Goal: Information Seeking & Learning: Learn about a topic

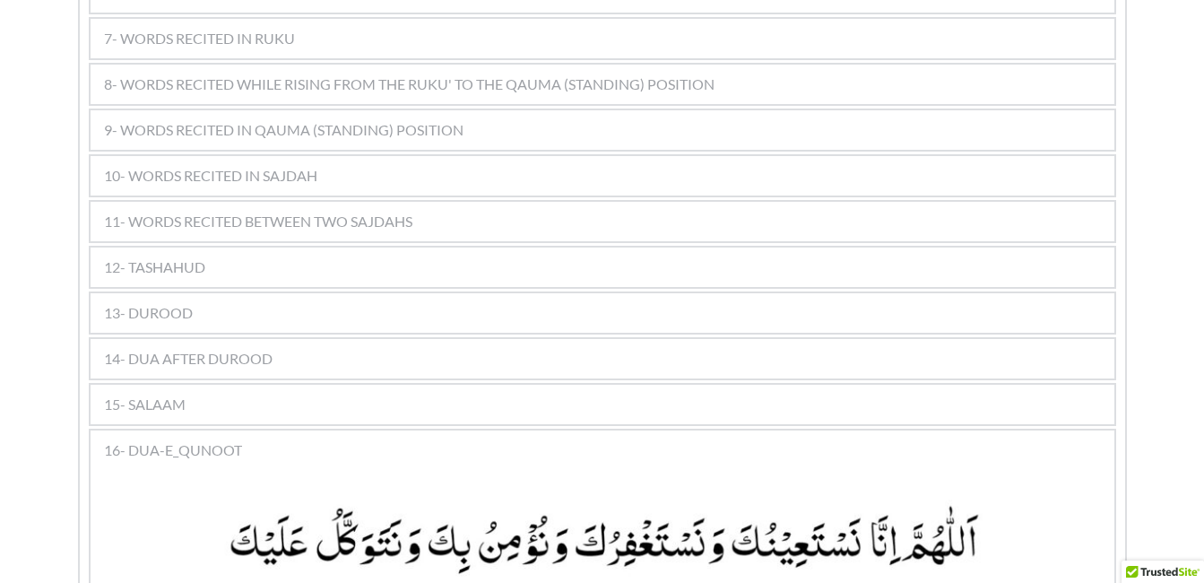
scroll to position [1329, 0]
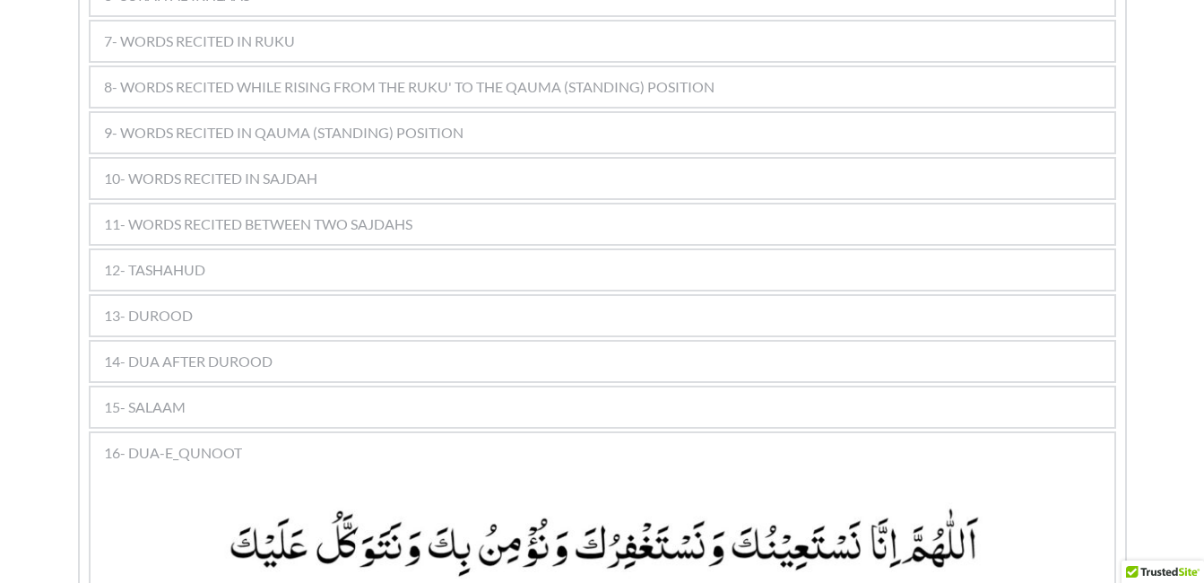
click at [185, 168] on span "10- WORDS RECITED IN SAJDAH" at bounding box center [210, 179] width 213 height 22
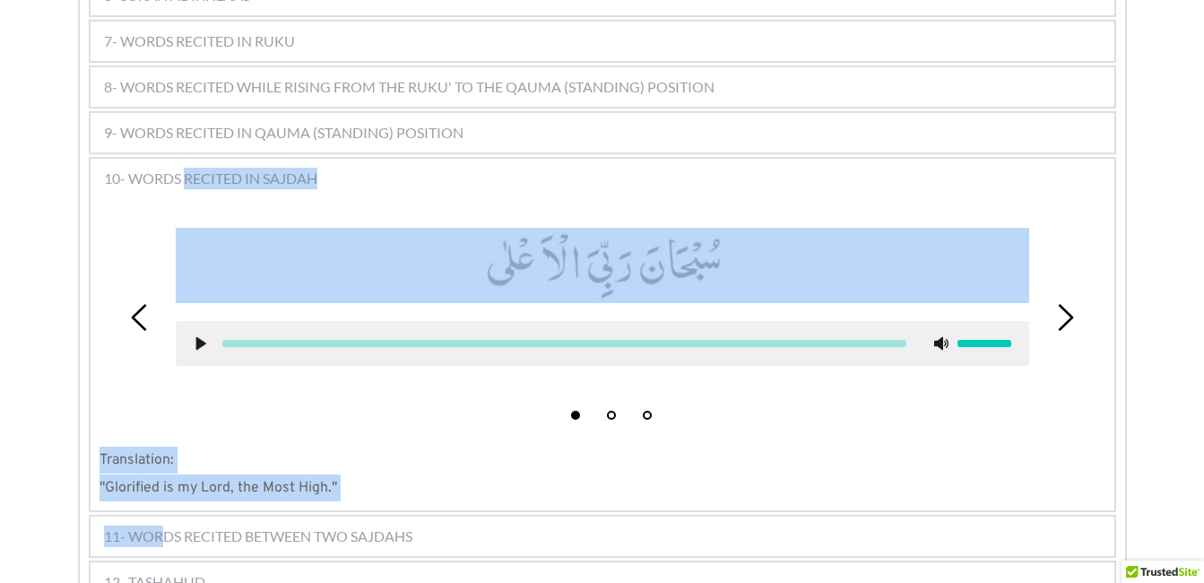
click at [164, 516] on div "11- WORDS RECITED BETWEEN TWO SAJDAHS" at bounding box center [602, 535] width 1023 height 39
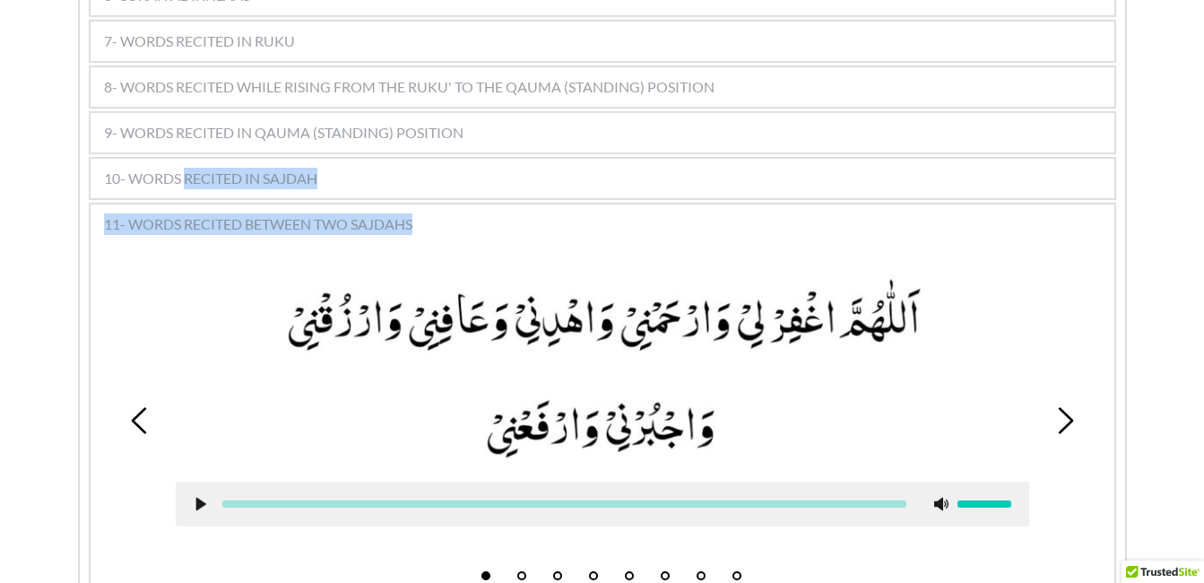
drag, startPoint x: 164, startPoint y: 496, endPoint x: 33, endPoint y: 338, distance: 205.6
click at [33, 338] on div "Kalimas Duas Suras [DEMOGRAPHIC_DATA] 1 [DEMOGRAPHIC_DATA] 2 Salaat 3 Miscellen…" at bounding box center [602, 118] width 1204 height 2280
click at [47, 324] on div "Kalimas Duas Suras [DEMOGRAPHIC_DATA] 1 [DEMOGRAPHIC_DATA] 2 Salaat 3 Miscellen…" at bounding box center [602, 118] width 1204 height 2280
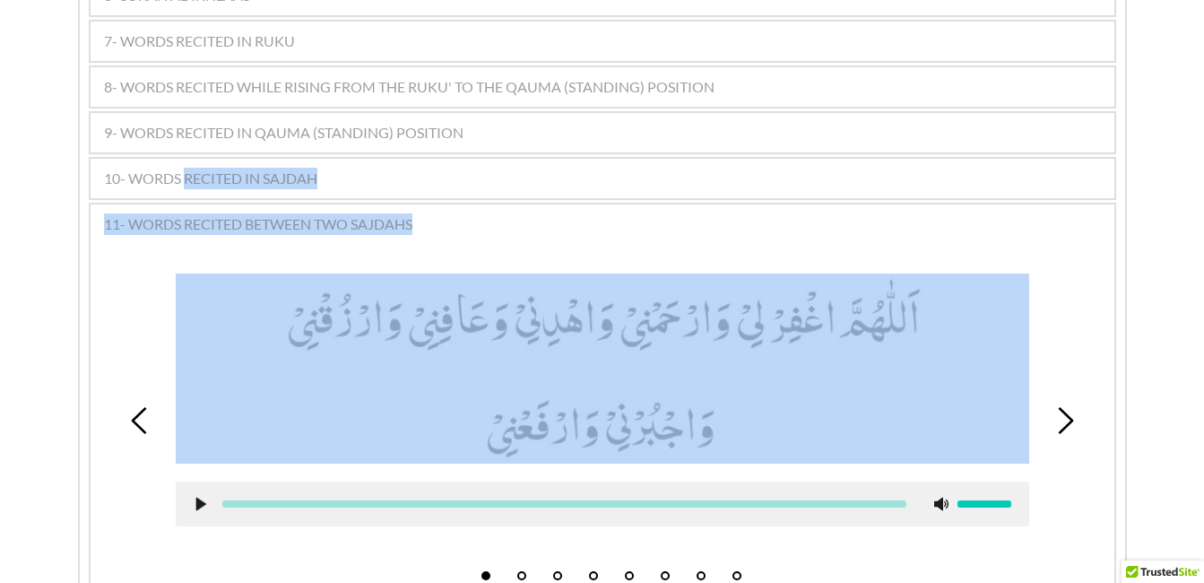
click at [201, 497] on use at bounding box center [200, 503] width 10 height 13
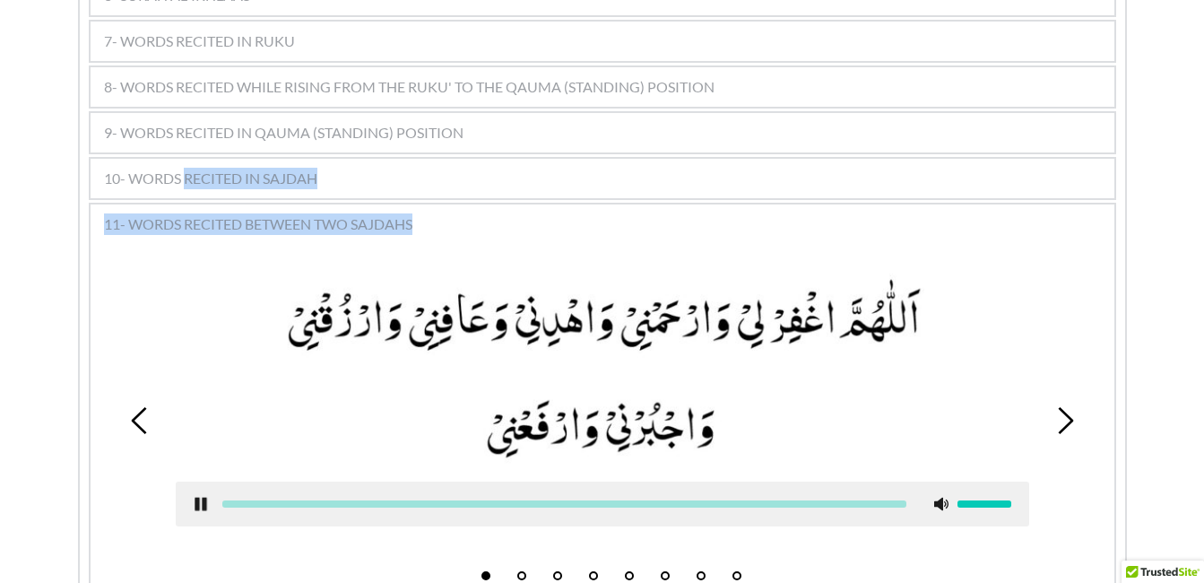
drag, startPoint x: 201, startPoint y: 479, endPoint x: 89, endPoint y: 505, distance: 115.2
click at [89, 505] on div "11- WORDS RECITED BETWEEN TWO SAJDAHS 1 2 3 4 5 6 7 8 Translation: "O [DEMOGRAP…" at bounding box center [602, 451] width 1027 height 496
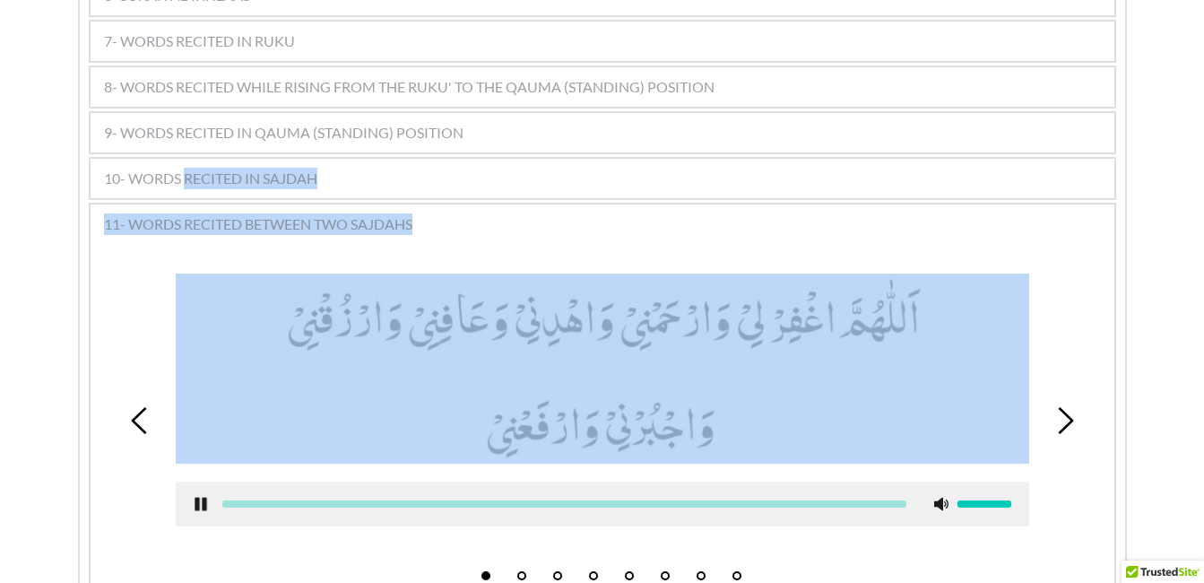
drag, startPoint x: 89, startPoint y: 505, endPoint x: 181, endPoint y: 302, distance: 223.4
click at [181, 302] on picture at bounding box center [602, 368] width 853 height 190
click at [198, 497] on use at bounding box center [200, 503] width 12 height 13
click at [198, 496] on icon at bounding box center [201, 503] width 14 height 14
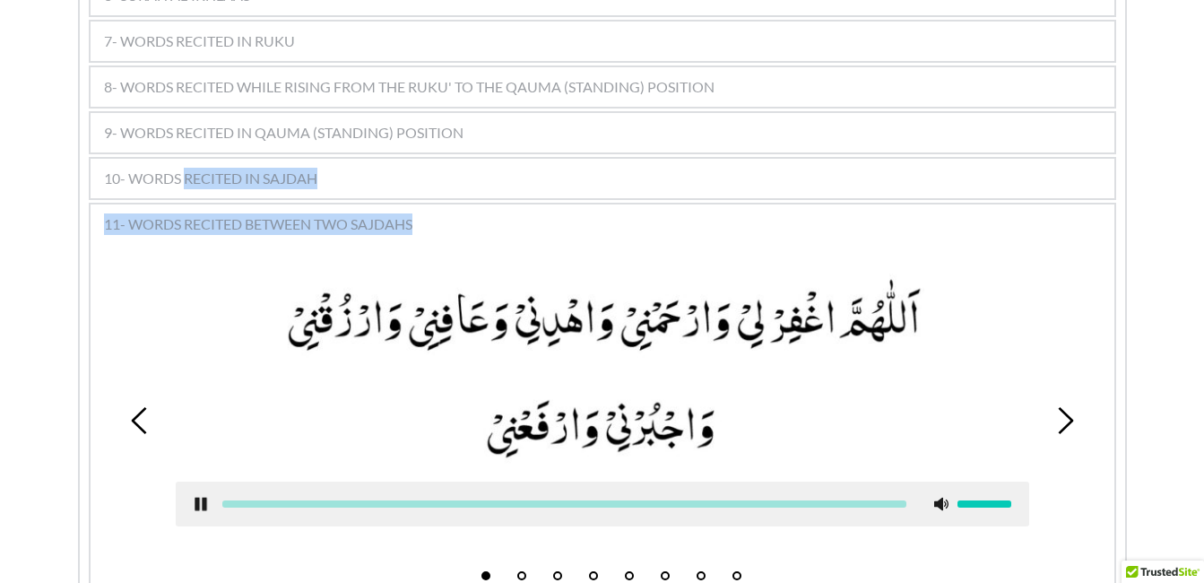
click at [47, 528] on div "Kalimas Duas Suras [DEMOGRAPHIC_DATA] 1 [DEMOGRAPHIC_DATA] 2 Salaat 3 Miscellen…" at bounding box center [602, 118] width 1204 height 2280
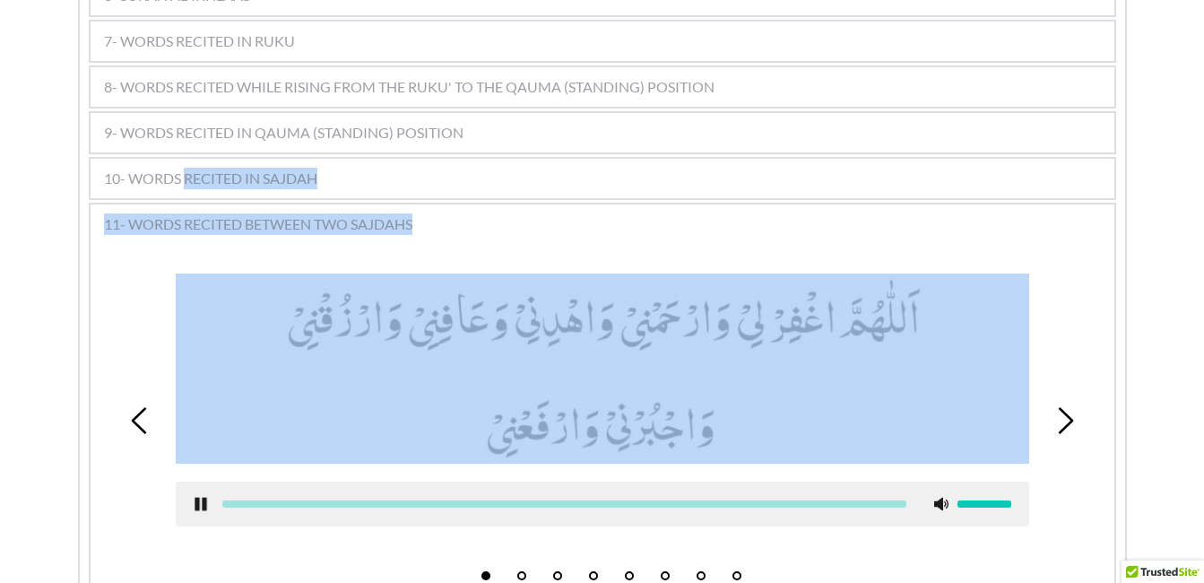
click at [199, 497] on use at bounding box center [200, 503] width 12 height 13
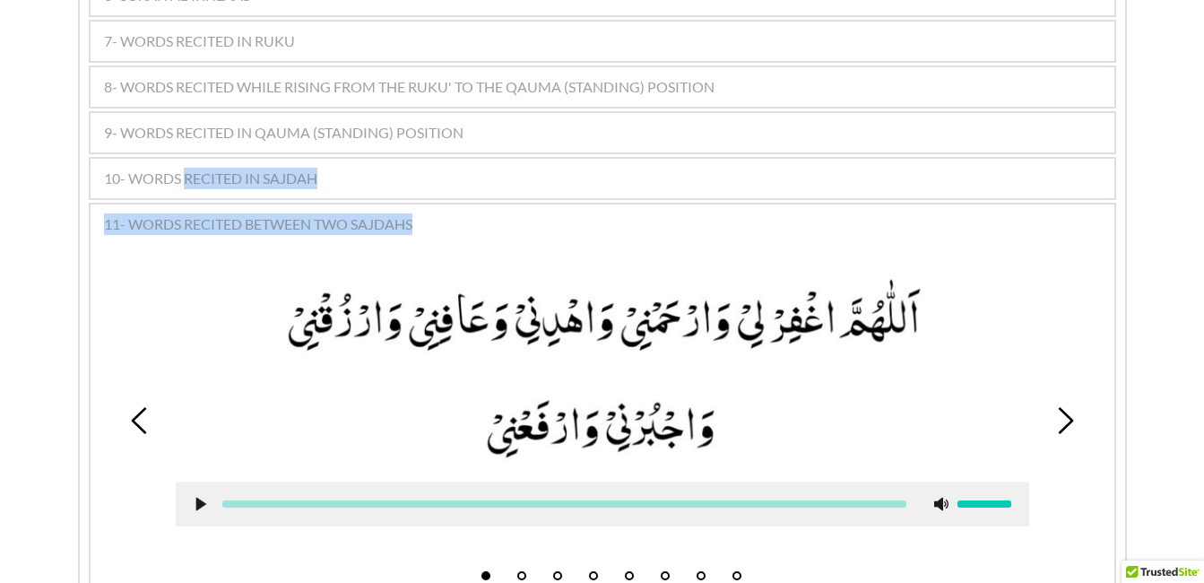
click at [141, 358] on div "1 2 3 4 5 6 7 8" at bounding box center [602, 420] width 1006 height 338
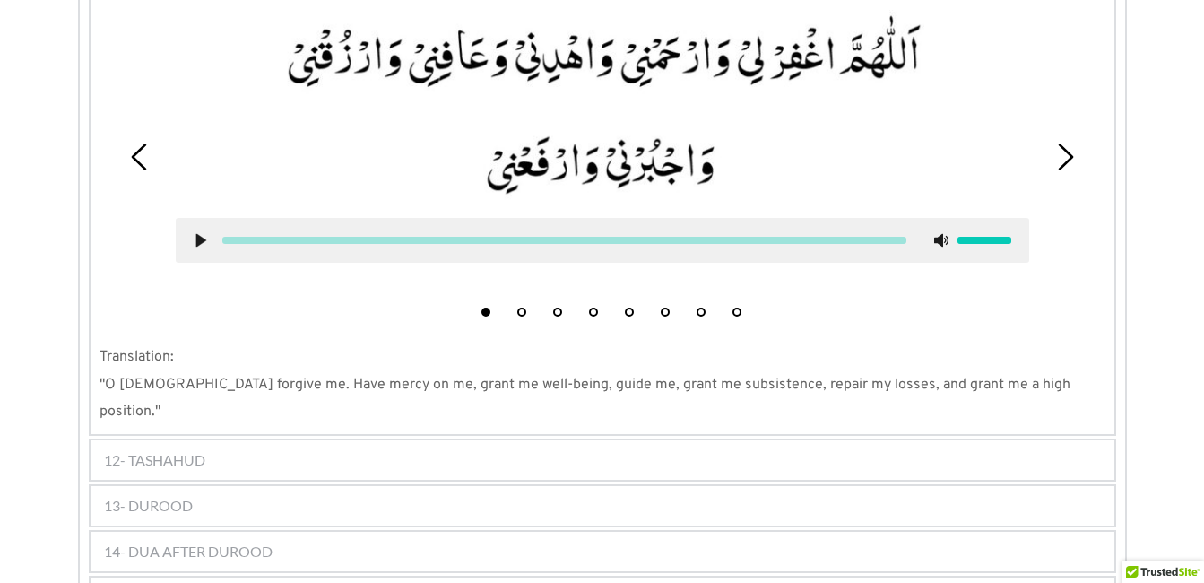
scroll to position [1578, 0]
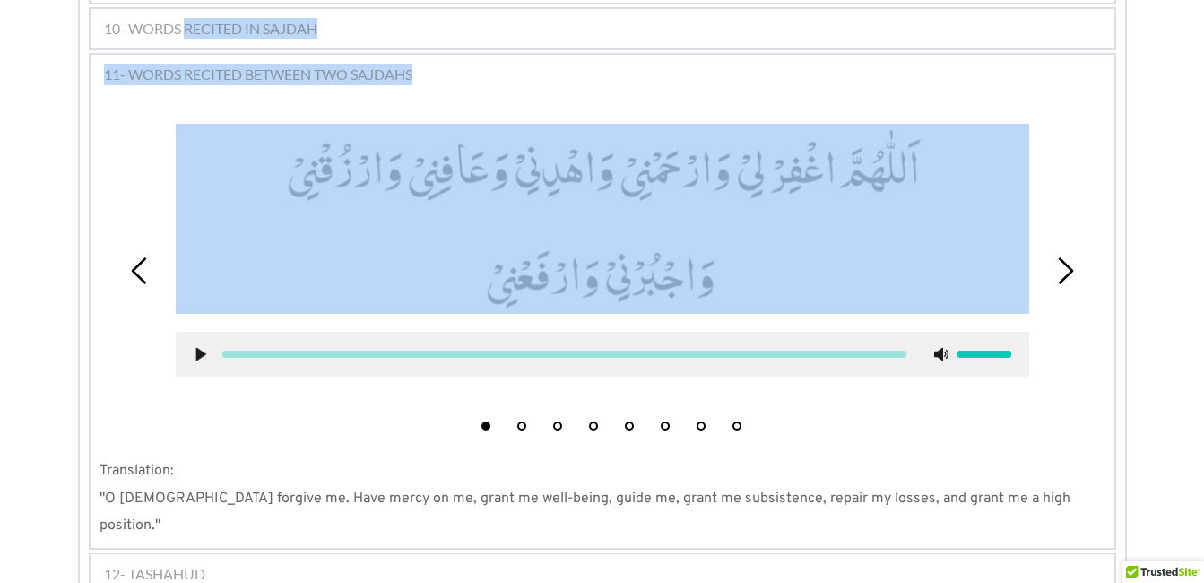
scroll to position [1478, 0]
